Goal: Task Accomplishment & Management: Use online tool/utility

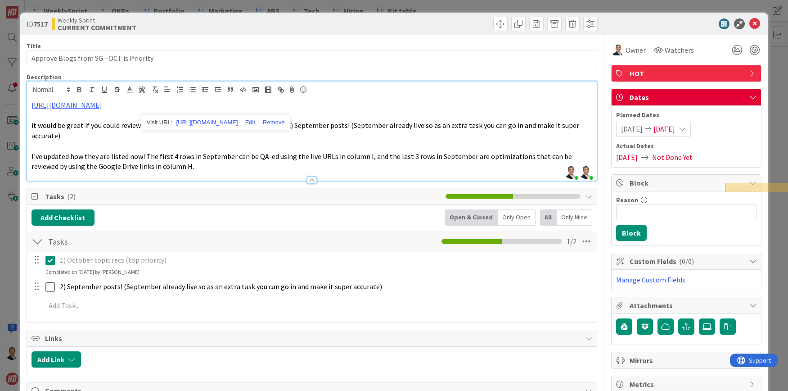
scroll to position [443, 0]
click at [753, 24] on icon at bounding box center [754, 23] width 11 height 11
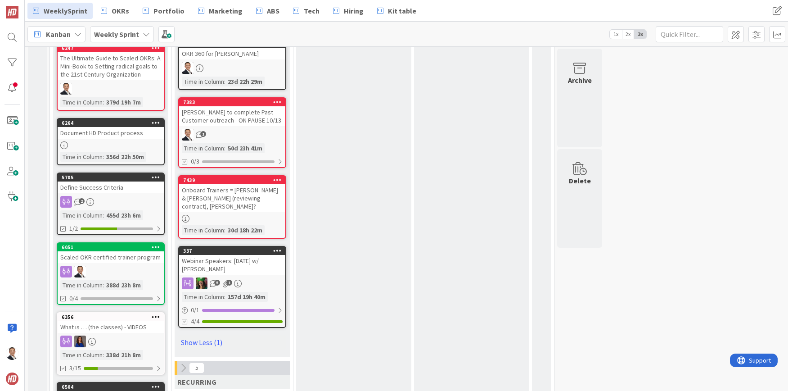
scroll to position [1067, 0]
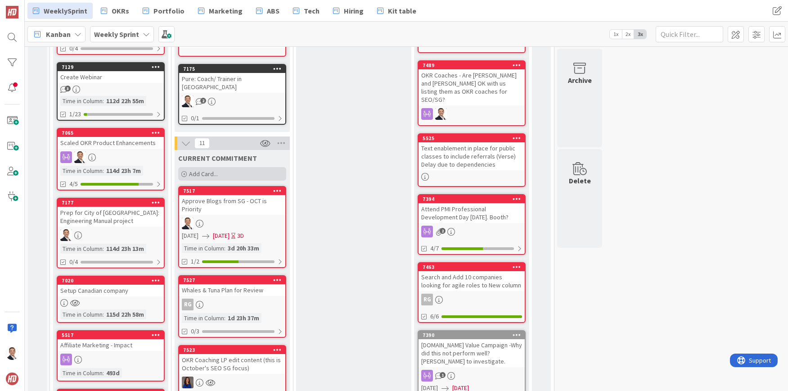
drag, startPoint x: 224, startPoint y: 165, endPoint x: 229, endPoint y: 166, distance: 5.4
click at [224, 167] on div "Add Card..." at bounding box center [232, 173] width 108 height 13
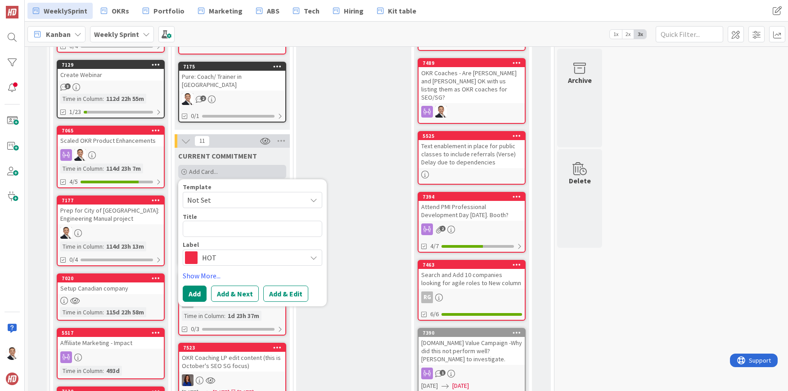
type textarea "x"
type textarea "F"
type textarea "x"
type textarea "Fu"
type textarea "x"
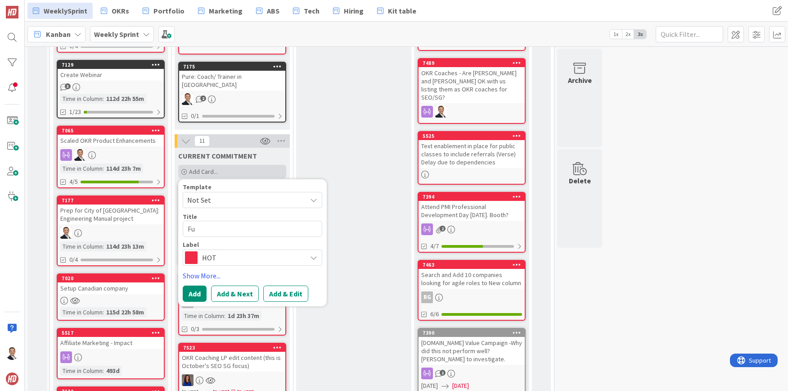
type textarea "Ful"
type textarea "x"
type textarea "Fult"
type textarea "x"
type textarea "Fulto"
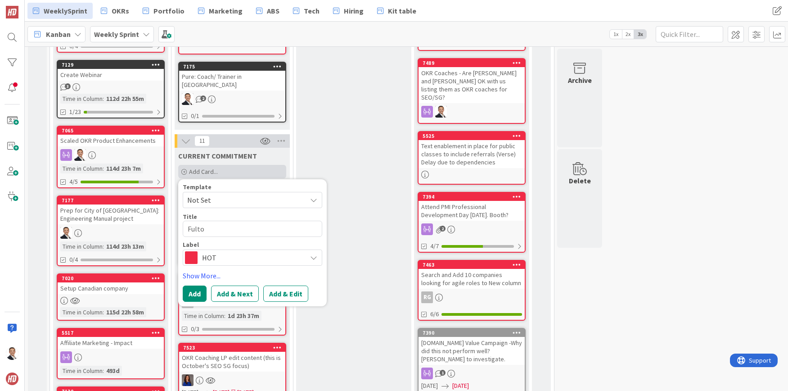
type textarea "x"
type textarea "[PERSON_NAME]"
type textarea "x"
type textarea "[PERSON_NAME]"
type textarea "x"
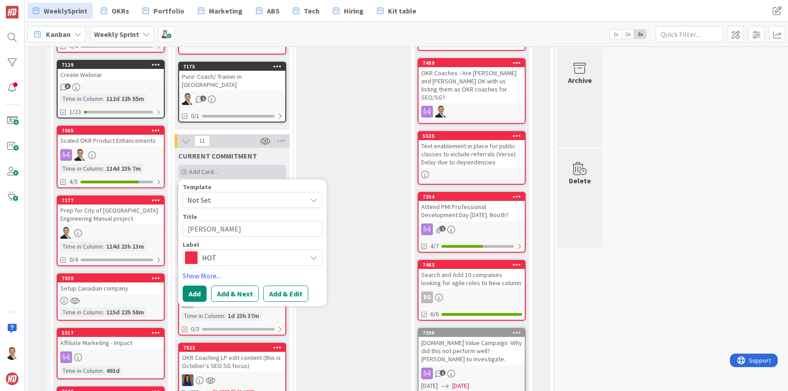
type textarea "[PERSON_NAME]"
type textarea "x"
type textarea "[PERSON_NAME] Ca"
type textarea "x"
type textarea "[PERSON_NAME] Cas"
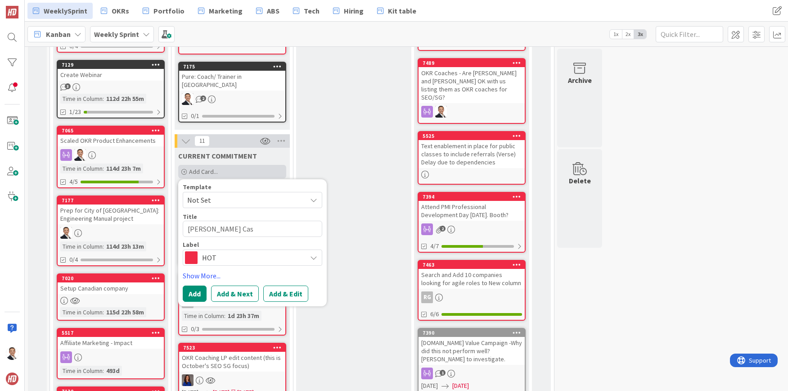
type textarea "x"
type textarea "[PERSON_NAME]"
type textarea "x"
type textarea "[PERSON_NAME]"
type textarea "x"
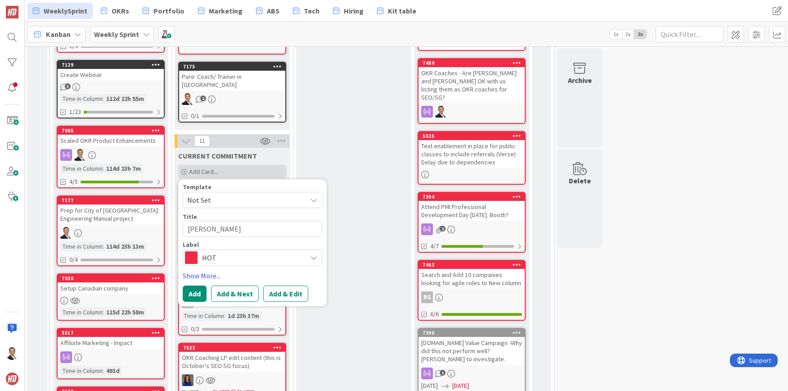
type textarea "[PERSON_NAME] Case S"
type textarea "x"
type textarea "[PERSON_NAME] Case St"
type textarea "x"
type textarea "[PERSON_NAME] Case Stu"
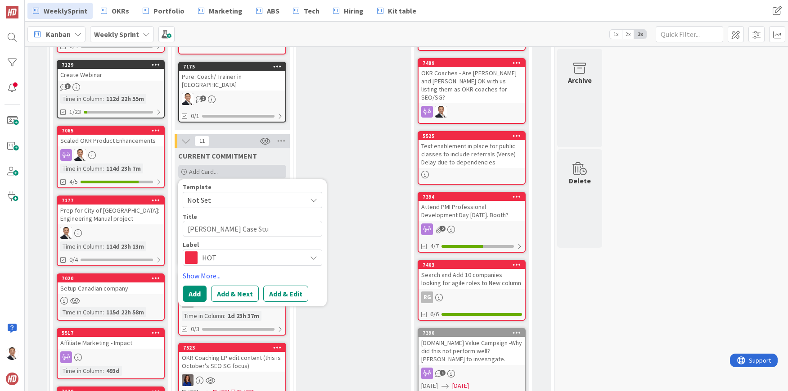
type textarea "x"
type textarea "[PERSON_NAME] Case Stud"
type textarea "x"
type textarea "[PERSON_NAME] Case Study"
type textarea "x"
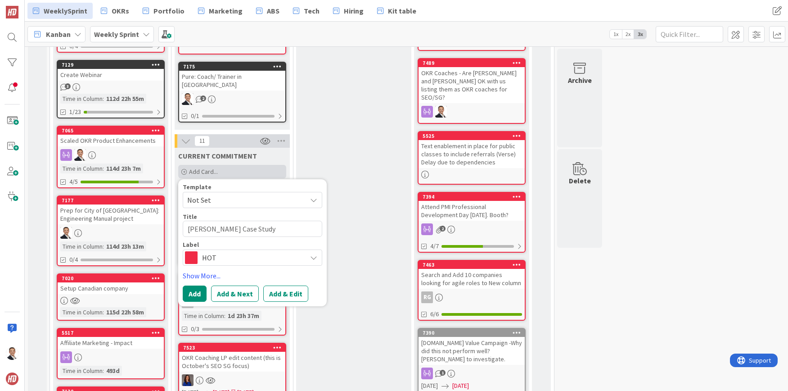
type textarea "[PERSON_NAME] Case Study"
type textarea "x"
type textarea "[PERSON_NAME] Case Study -"
type textarea "x"
type textarea "[PERSON_NAME] Case Study -"
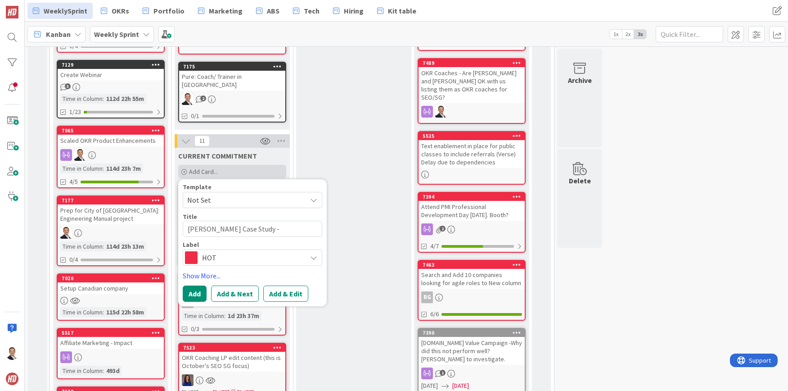
type textarea "x"
type textarea "[PERSON_NAME] Case Study - Fo"
type textarea "x"
type textarea "[PERSON_NAME] Case Study - For"
type textarea "x"
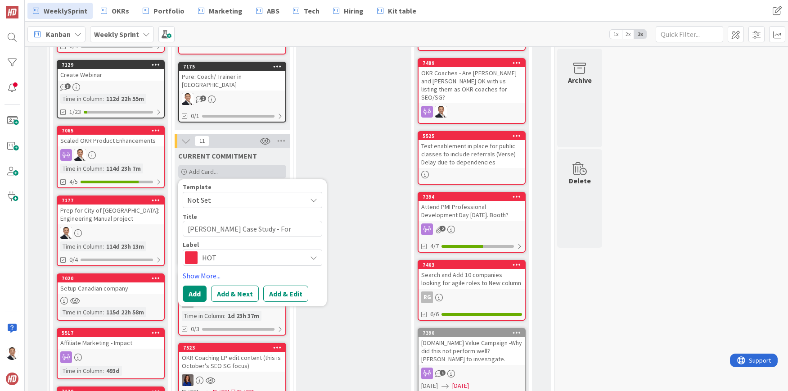
type textarea "[PERSON_NAME] Case Study - For"
type textarea "x"
type textarea "[PERSON_NAME] Case Study - For D"
type textarea "x"
type textarea "[PERSON_NAME] Case Study - For Do"
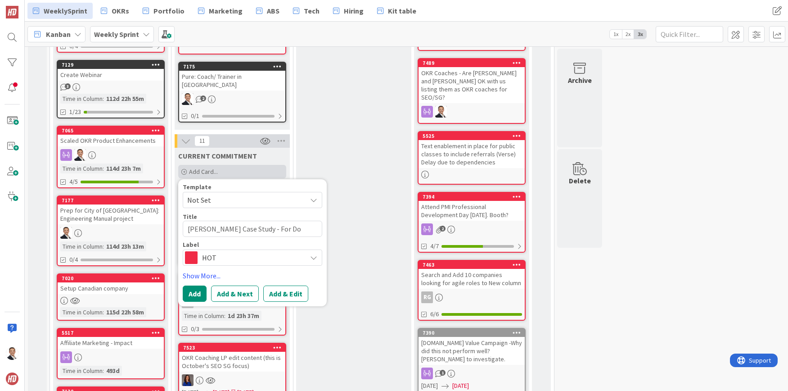
type textarea "x"
type textarea "[PERSON_NAME] Case Study - For Dod"
type textarea "x"
type textarea "[PERSON_NAME] Case Study - For Dodg"
type textarea "x"
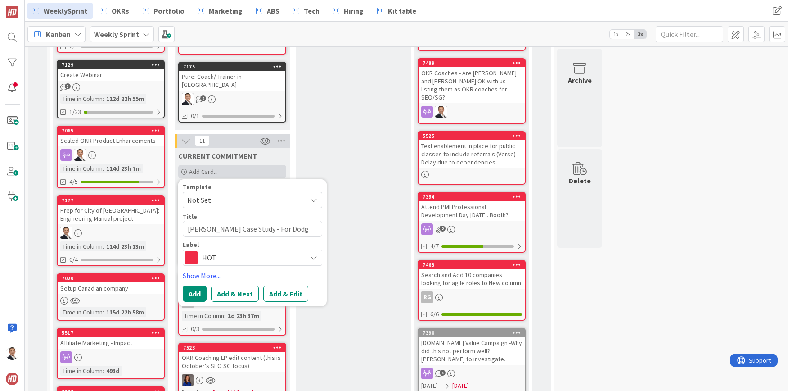
type textarea "[PERSON_NAME] Case Study - For Dodge"
type textarea "x"
type textarea "[PERSON_NAME] Case Study - For Dodge"
type textarea "x"
type textarea "[PERSON_NAME] Case Study - For Dodge &"
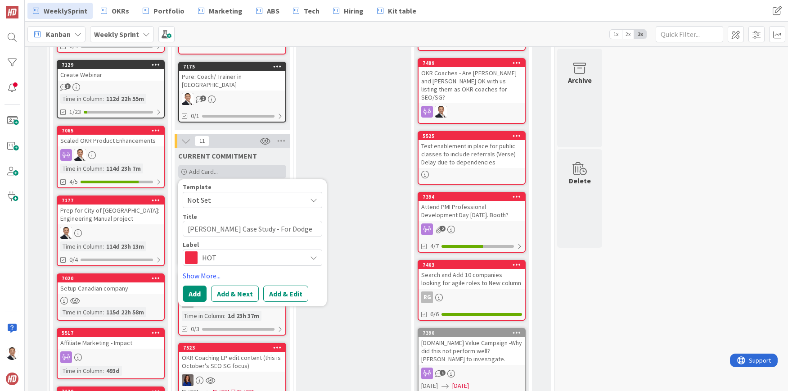
type textarea "x"
type textarea "[PERSON_NAME] Case Study - For Dodge & C"
type textarea "x"
type textarea "[PERSON_NAME] Case Study - For Dodge & Co"
type textarea "x"
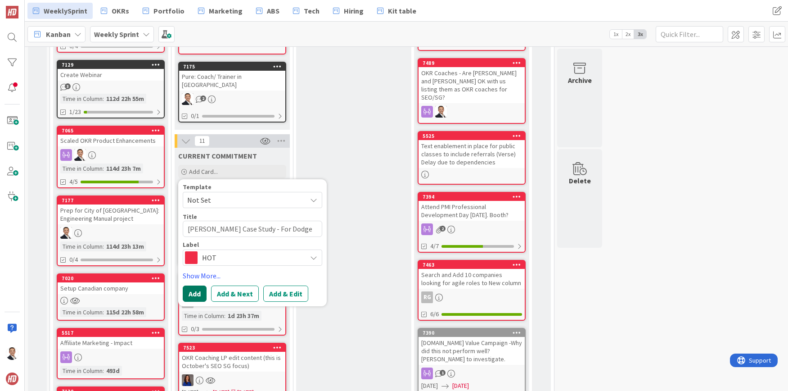
type textarea "[PERSON_NAME] Case Study - For Dodge & [PERSON_NAME]"
click at [199, 285] on button "Add" at bounding box center [195, 293] width 24 height 16
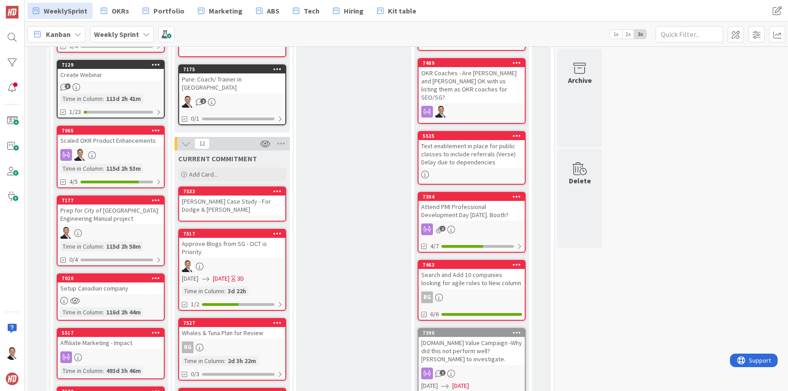
click at [279, 188] on icon at bounding box center [277, 191] width 9 height 6
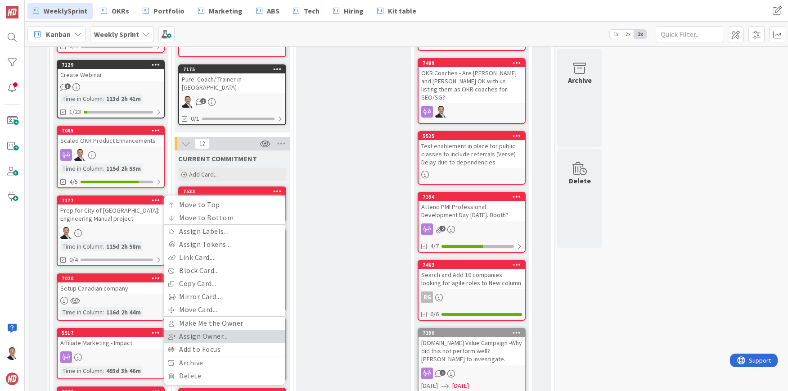
click at [229, 329] on link "Assign Owner..." at bounding box center [224, 335] width 121 height 13
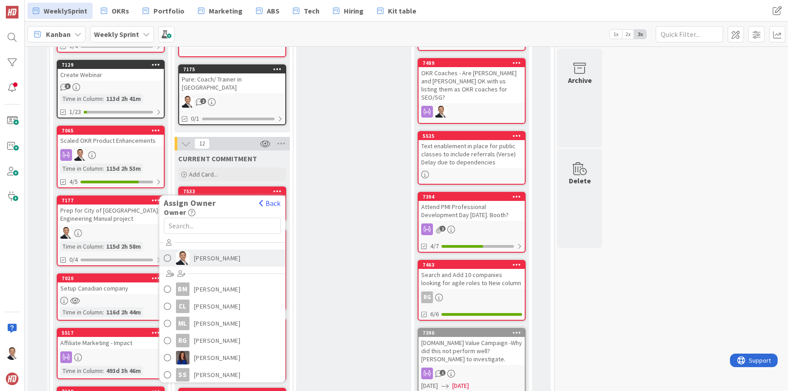
click at [208, 251] on span "[PERSON_NAME]" at bounding box center [217, 257] width 47 height 13
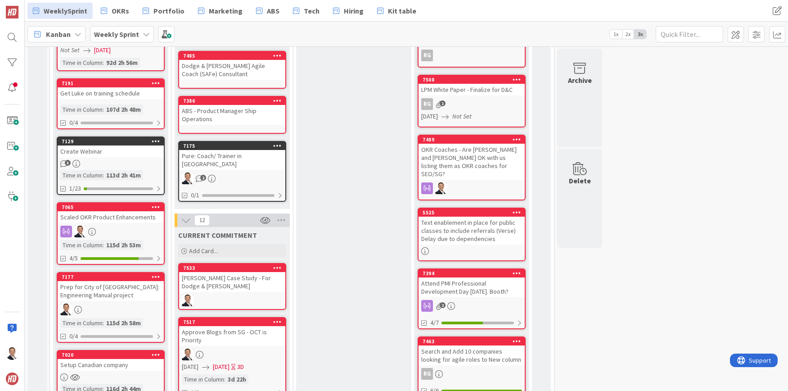
scroll to position [292, 0]
